Goal: Information Seeking & Learning: Learn about a topic

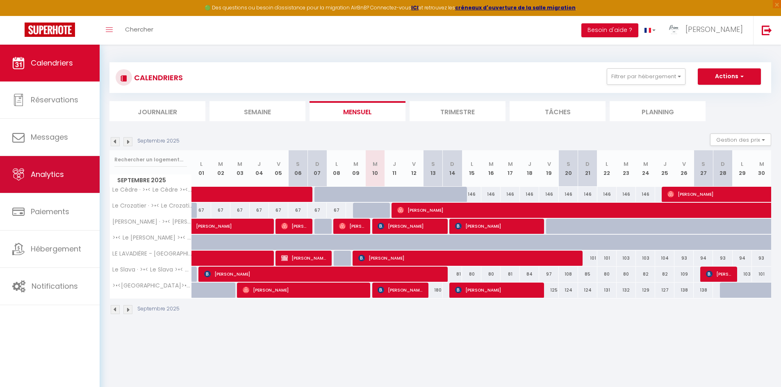
click at [39, 182] on link "Analytics" at bounding box center [50, 174] width 100 height 37
select select "2025"
select select "9"
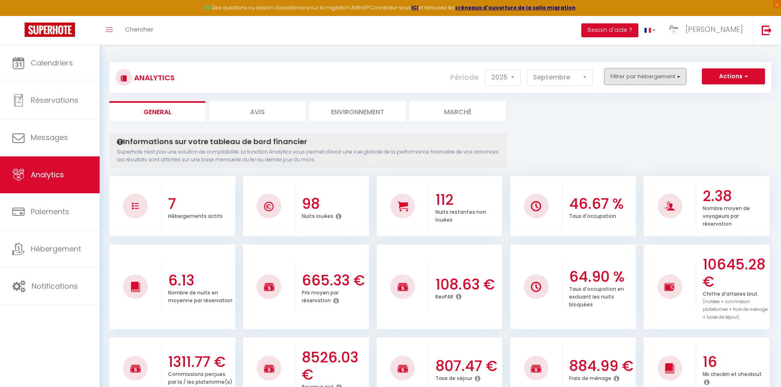
click at [619, 79] on button "Filtrer par hébergement" at bounding box center [645, 76] width 82 height 16
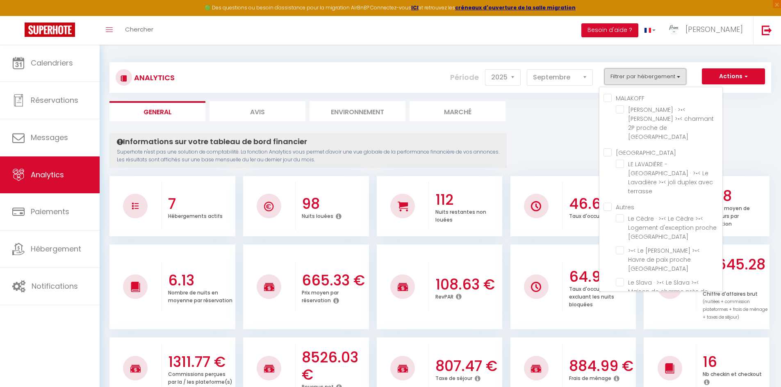
scroll to position [41, 0]
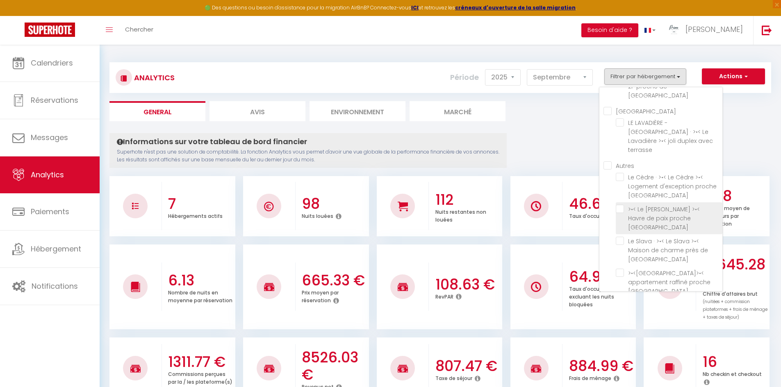
click at [648, 205] on Paris "checkbox" at bounding box center [669, 209] width 107 height 8
checkbox Paris "true"
checkbox Paris "false"
checkbox terrasse "false"
checkbox Paris "false"
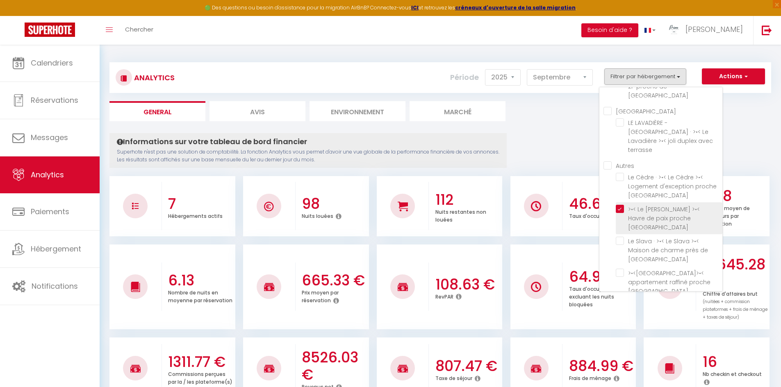
checkbox Barbizon "false"
checkbox Paris "false"
checkbox terrasse "false"
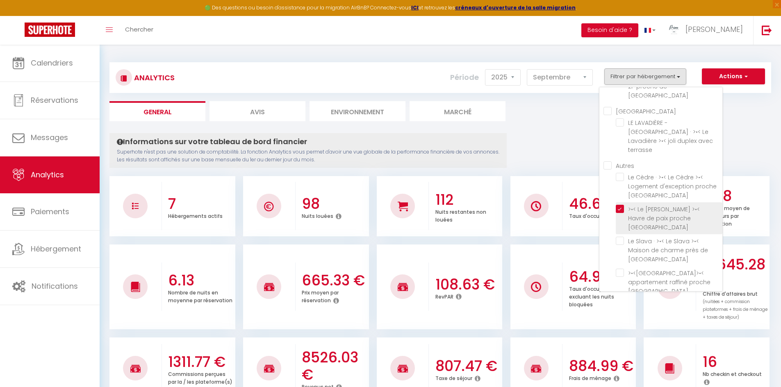
checkbox Paris "false"
checkbox Barbizon "false"
checkbox Paris "false"
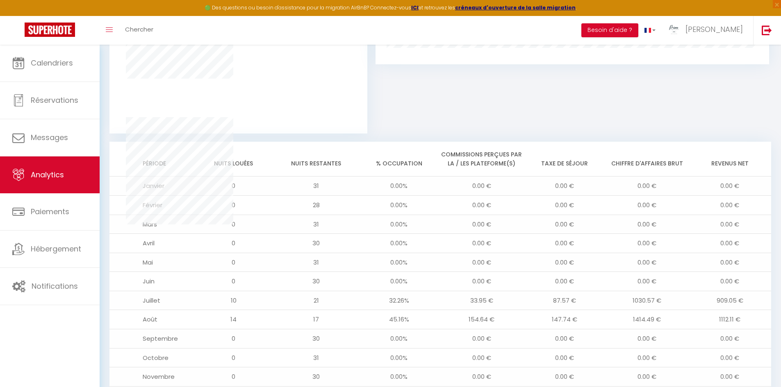
scroll to position [630, 0]
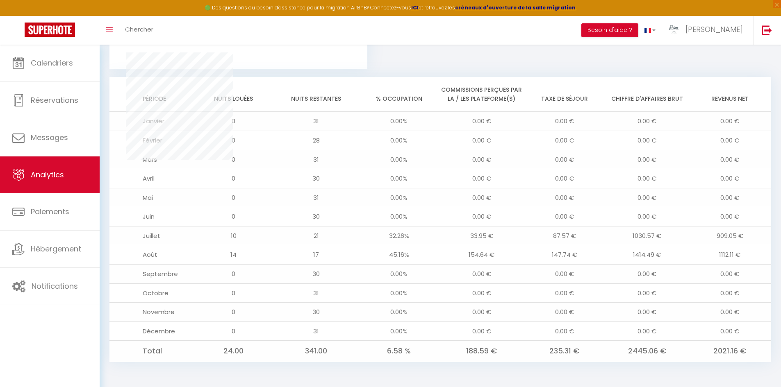
click at [232, 351] on td "24.00" at bounding box center [233, 351] width 83 height 21
